Goal: Download file/media

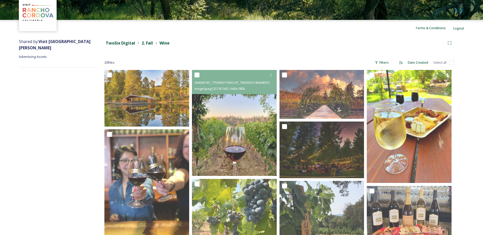
scroll to position [21, 0]
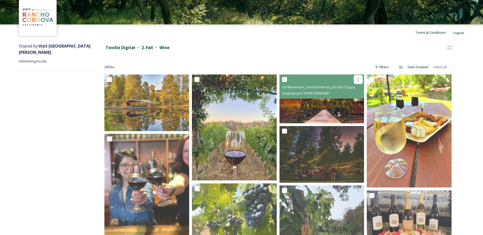
click at [358, 77] on div at bounding box center [358, 79] width 9 height 9
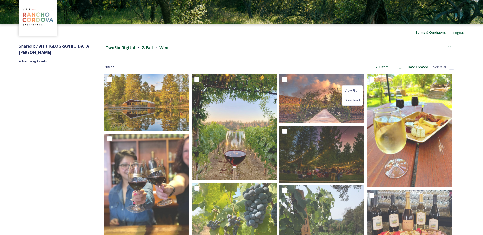
click at [353, 62] on div "20 file s Filters Date Created Select all" at bounding box center [279, 67] width 350 height 10
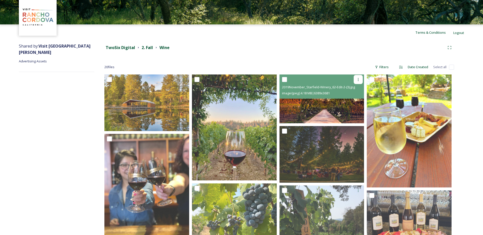
click at [357, 78] on icon at bounding box center [358, 79] width 4 height 4
click at [353, 101] on span "Download" at bounding box center [352, 100] width 15 height 5
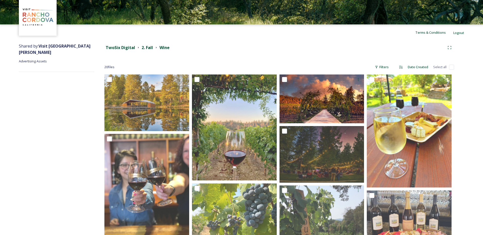
click at [333, 49] on div "TwoSix Digital 2. Fall Wine" at bounding box center [274, 48] width 341 height 6
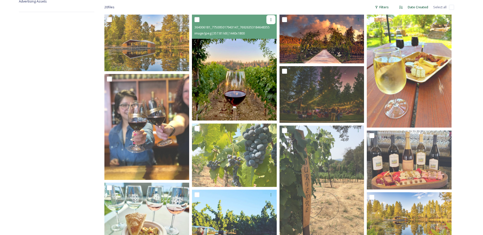
scroll to position [35, 0]
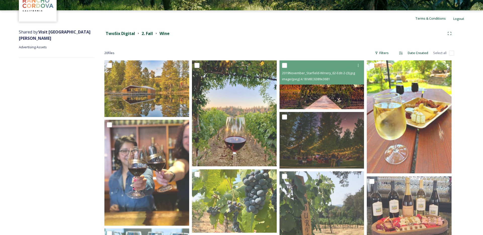
click at [317, 79] on span "image/jpeg | 4.18 MB | 6389 x 3681" at bounding box center [306, 79] width 48 height 5
click at [314, 89] on img at bounding box center [321, 84] width 85 height 49
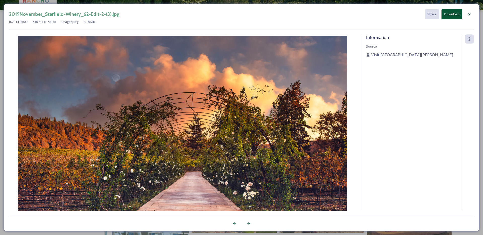
click at [467, 13] on icon at bounding box center [469, 14] width 4 height 4
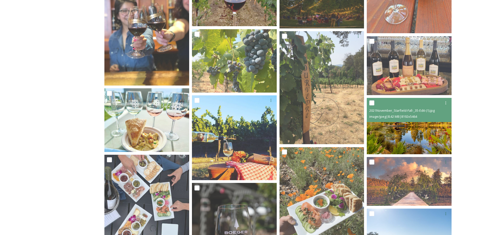
scroll to position [173, 0]
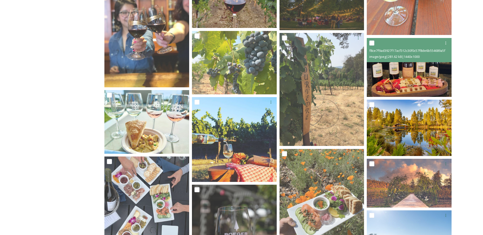
click at [392, 89] on img at bounding box center [409, 67] width 85 height 59
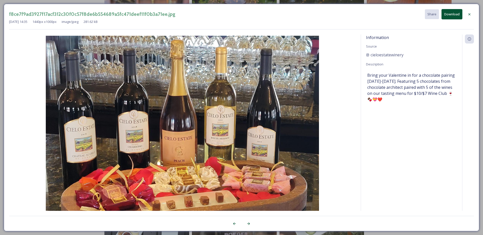
click at [469, 16] on icon at bounding box center [469, 14] width 4 height 4
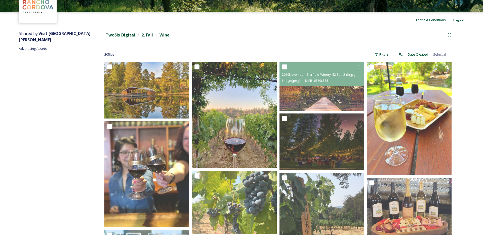
scroll to position [31, 0]
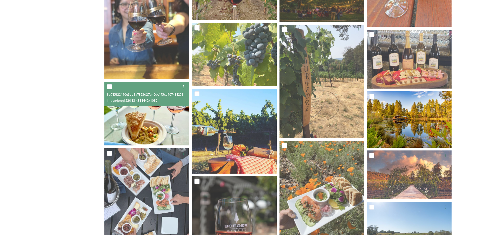
scroll to position [202, 0]
